Goal: Check status: Check status

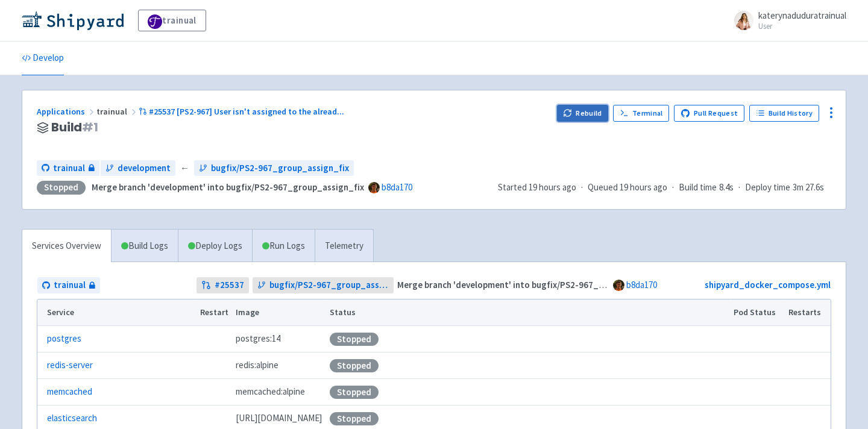
click at [587, 110] on button "Rebuild" at bounding box center [583, 113] width 52 height 17
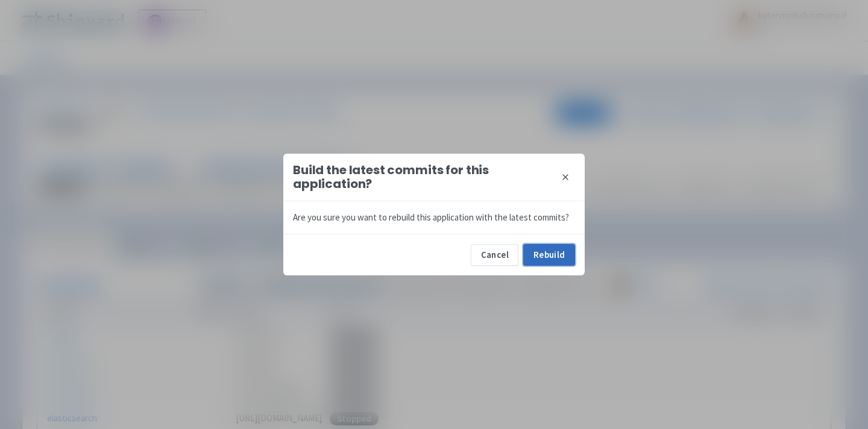
click at [550, 250] on button "Rebuild" at bounding box center [549, 255] width 52 height 22
